Goal: Information Seeking & Learning: Obtain resource

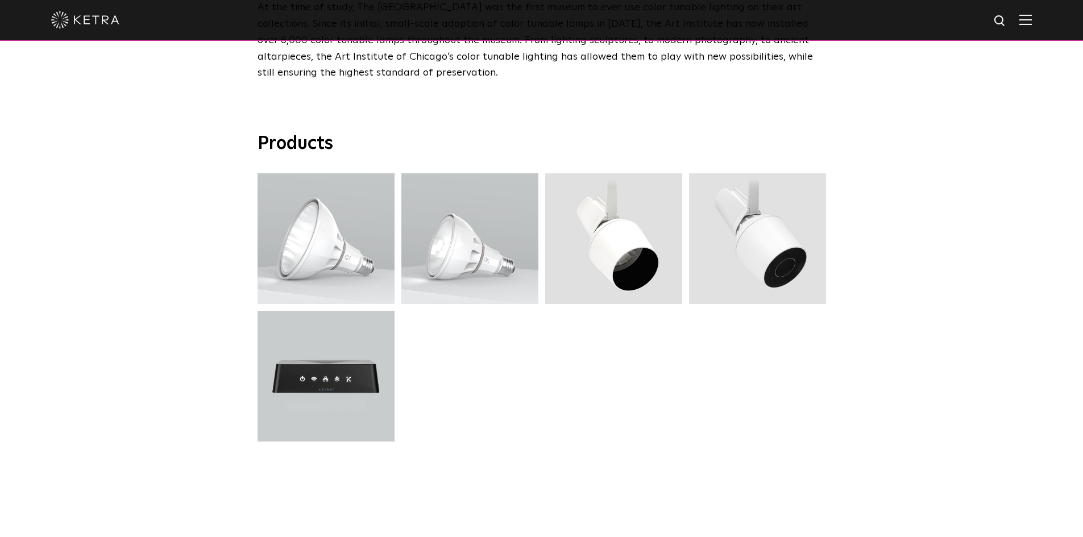
scroll to position [3189, 0]
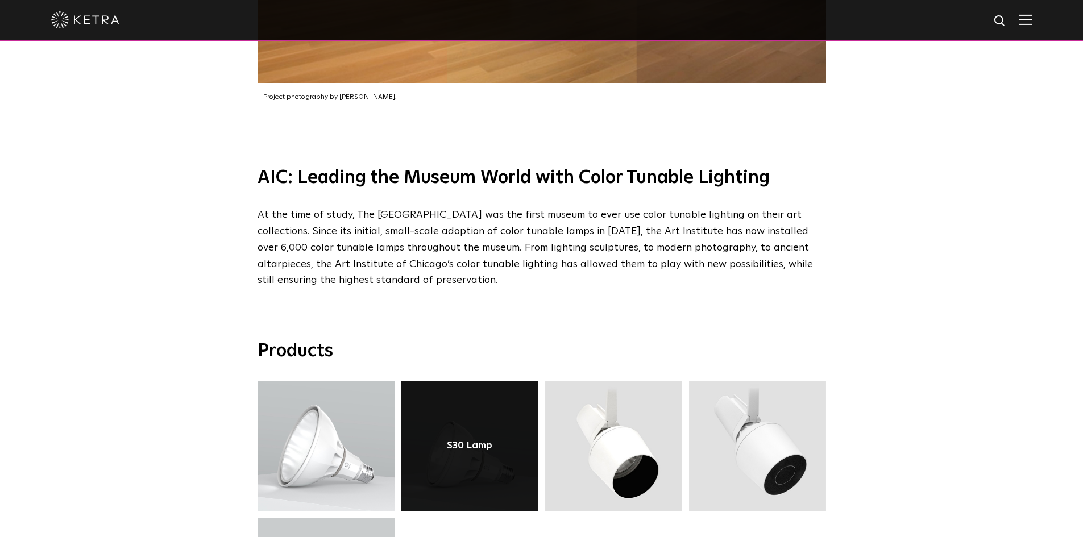
click at [465, 440] on div "S30 Lamp" at bounding box center [469, 445] width 45 height 11
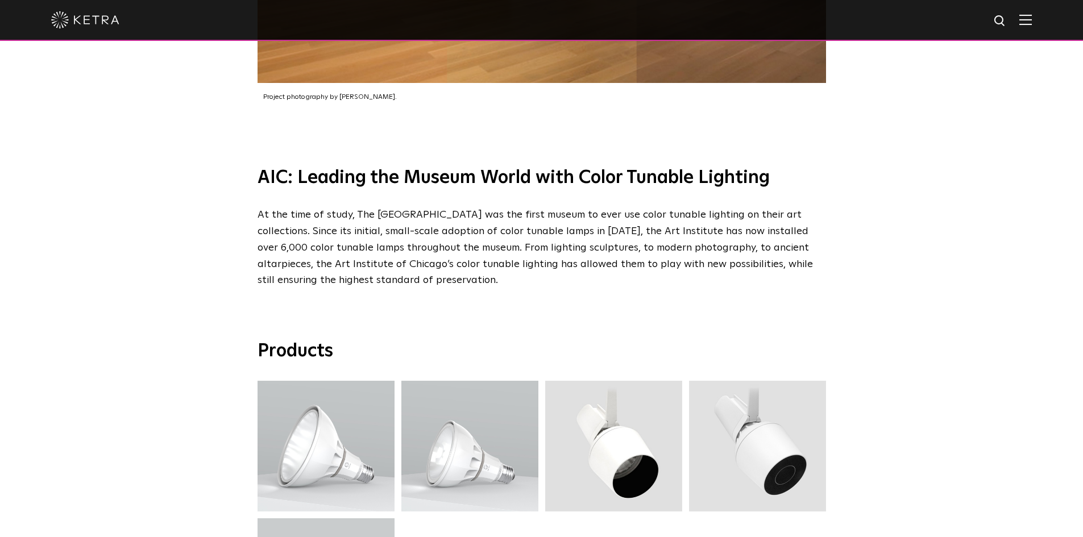
scroll to position [3220, 0]
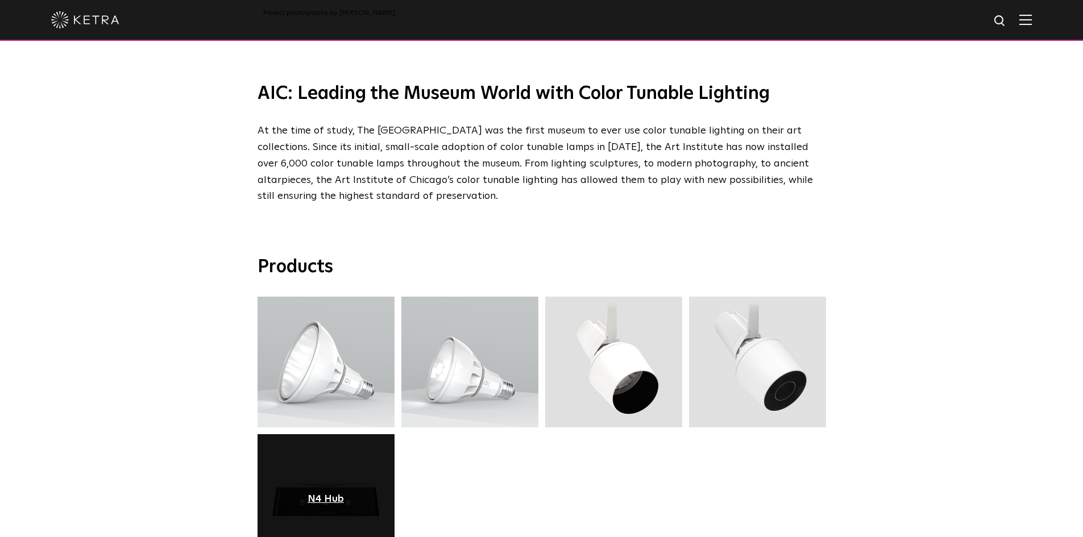
click at [335, 494] on div "N4 Hub" at bounding box center [325, 499] width 36 height 11
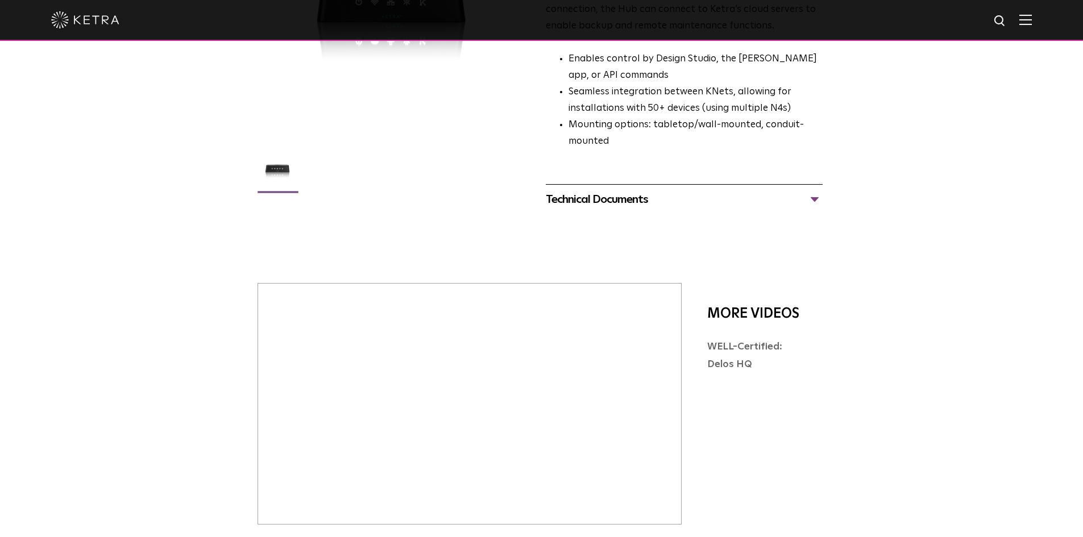
scroll to position [227, 0]
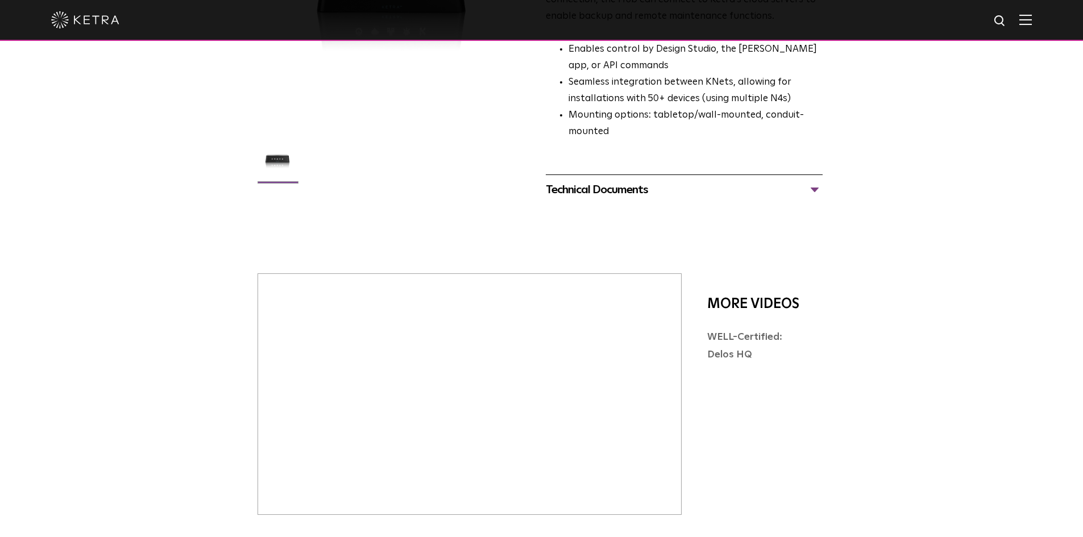
click at [605, 181] on div "Technical Documents" at bounding box center [684, 190] width 277 height 18
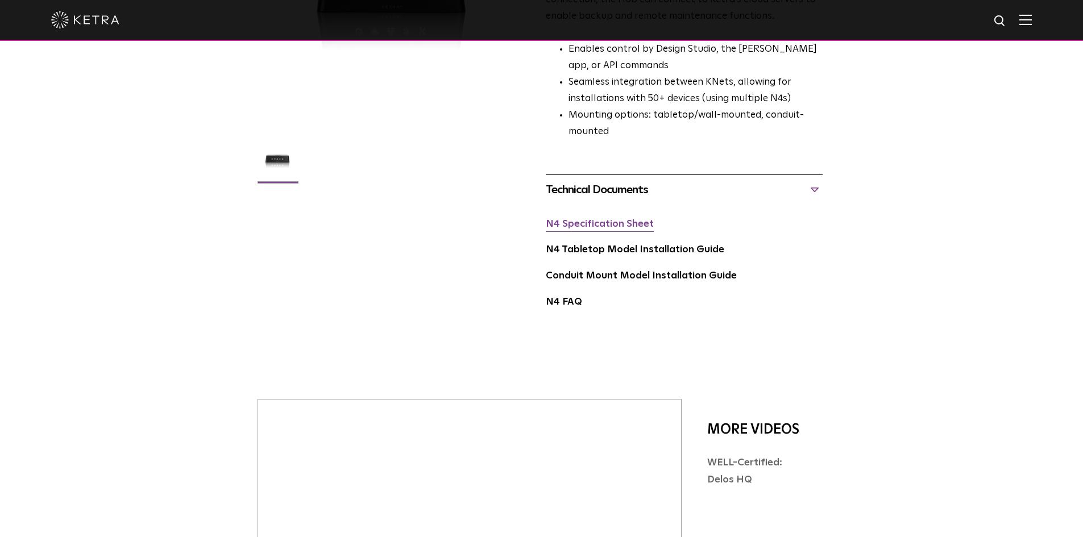
click at [602, 219] on link "N4 Specification Sheet" at bounding box center [600, 224] width 108 height 10
click at [612, 271] on link "Conduit Mount Model Installation Guide" at bounding box center [641, 276] width 191 height 10
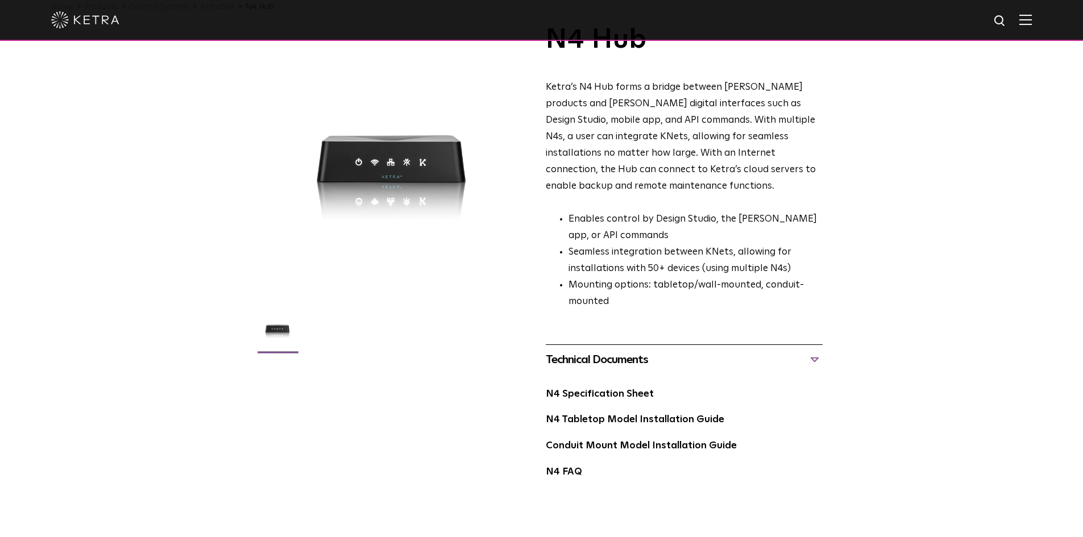
scroll to position [0, 0]
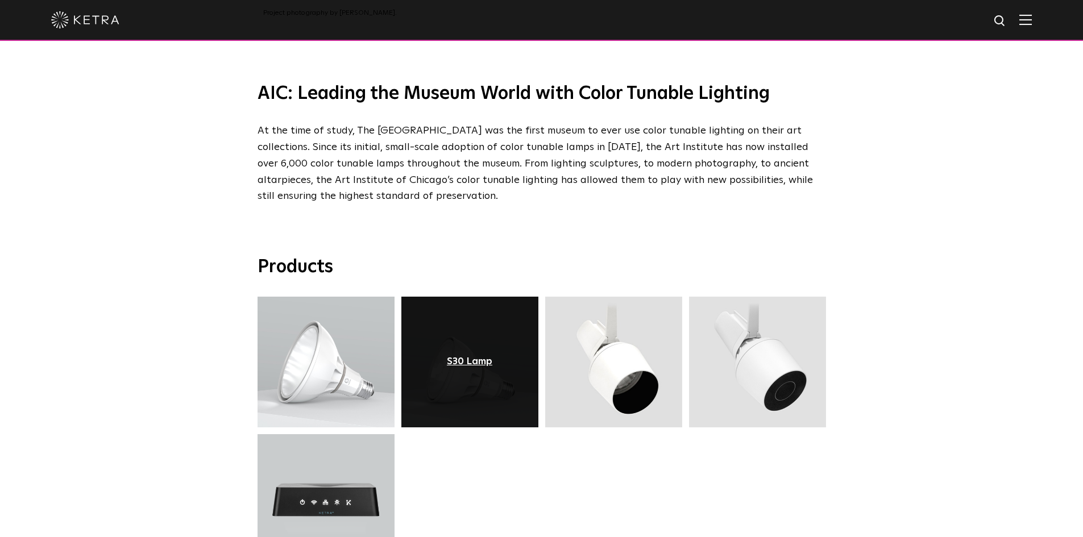
click at [474, 356] on div "S30 Lamp" at bounding box center [469, 361] width 45 height 11
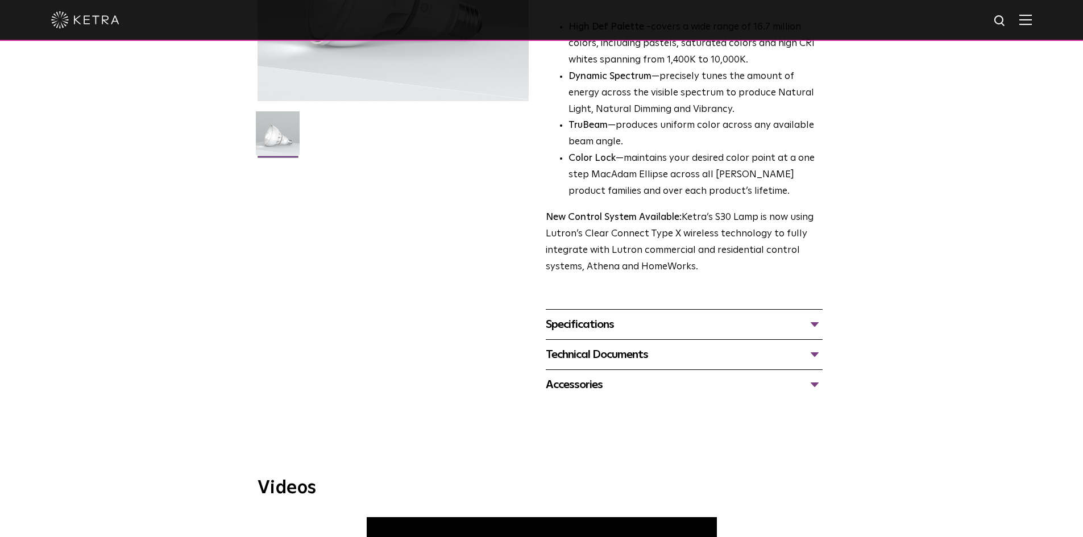
scroll to position [398, 0]
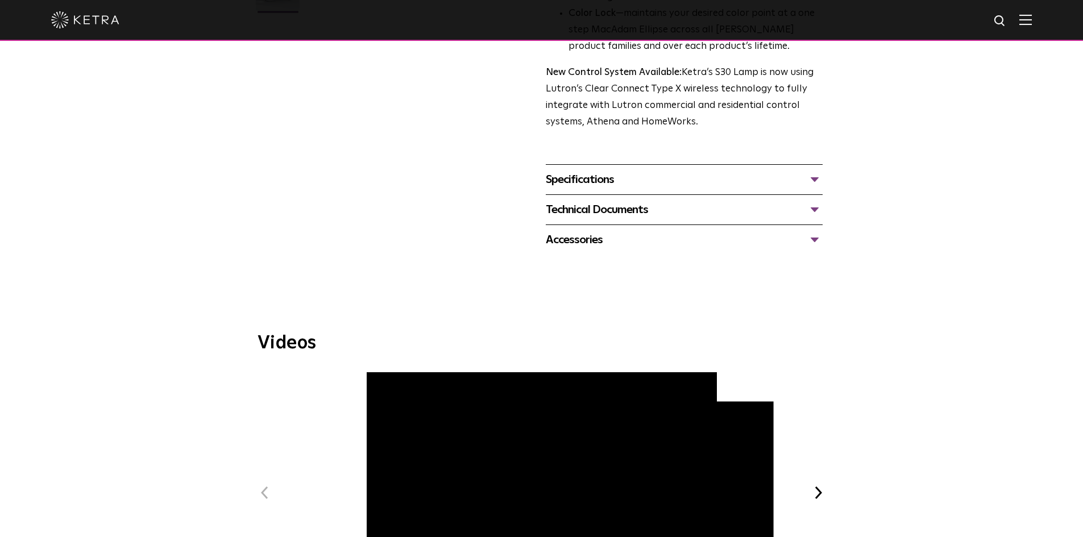
click at [589, 174] on div "Specifications" at bounding box center [684, 180] width 277 height 18
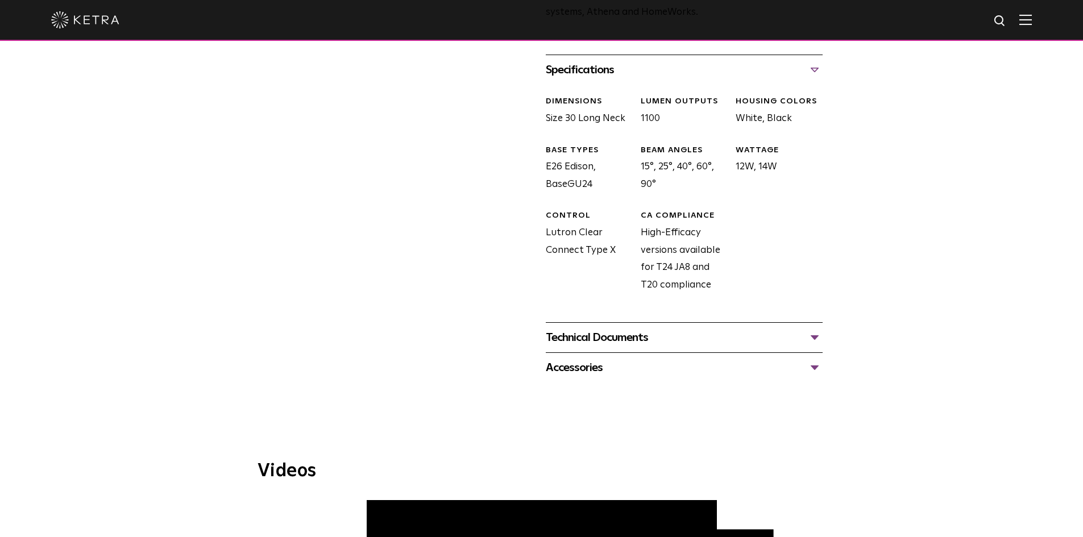
scroll to position [512, 0]
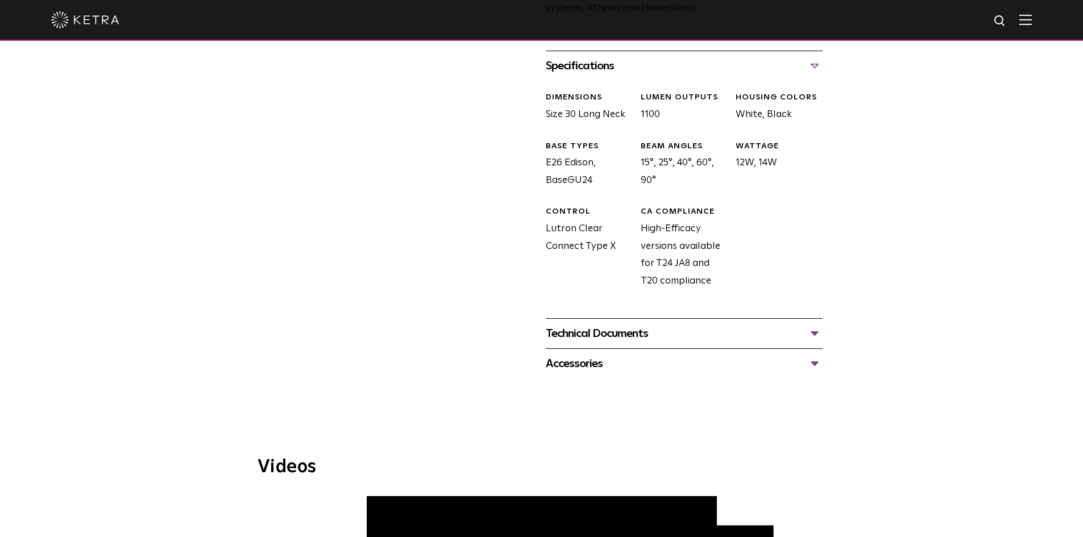
click at [604, 338] on div "Technical Documents" at bounding box center [684, 334] width 277 height 18
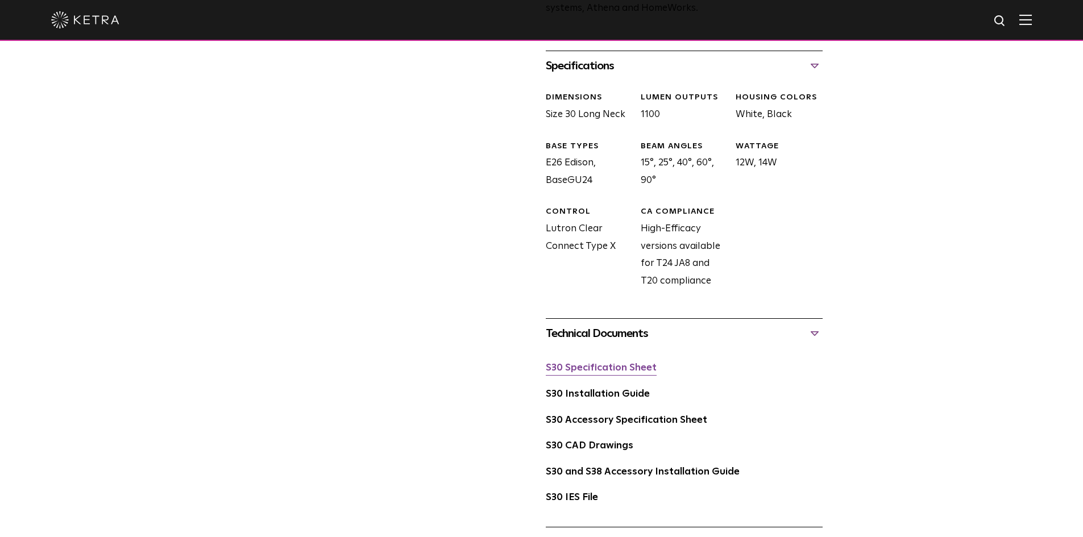
click at [602, 367] on link "S30 Specification Sheet" at bounding box center [601, 368] width 111 height 10
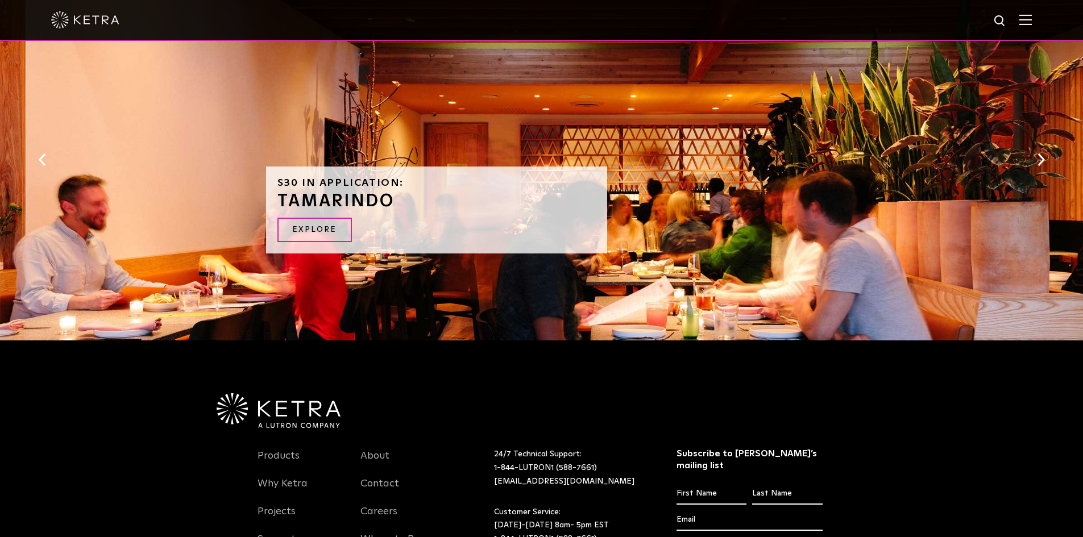
scroll to position [1351, 0]
